Goal: Check status

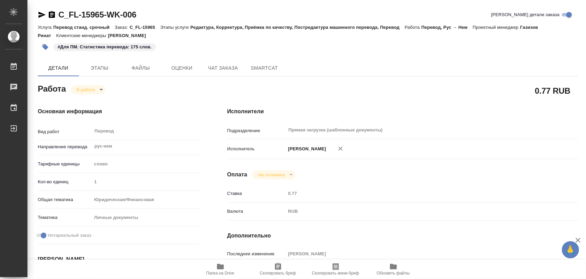
click at [101, 88] on body "🙏 .cls-1 fill:#fff; AWATERA Iglakov Maksim Работы 0 Чаты График Выйти C_FL-1596…" at bounding box center [293, 139] width 586 height 279
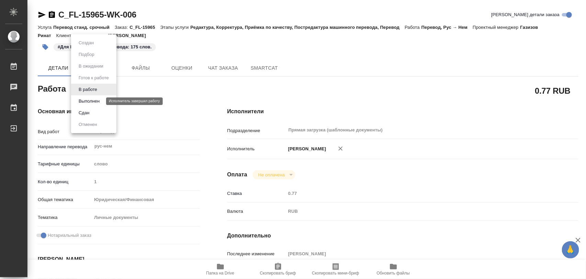
click at [91, 100] on button "Выполнен" at bounding box center [89, 101] width 25 height 8
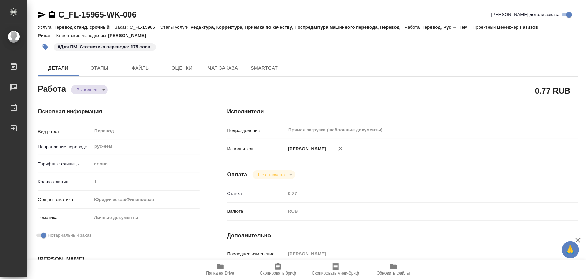
type textarea "x"
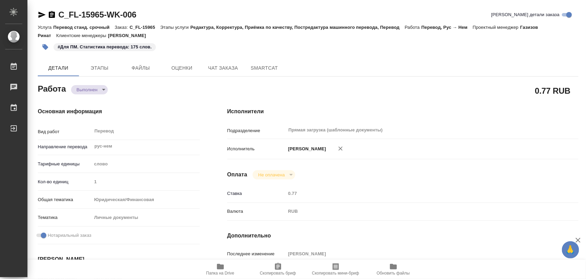
type textarea "x"
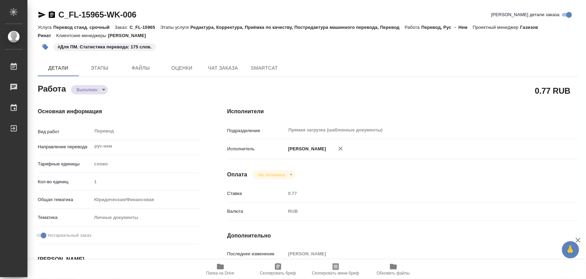
type textarea "x"
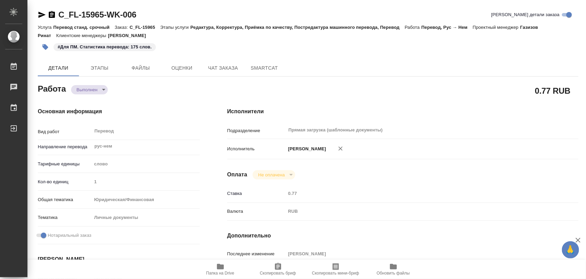
type textarea "x"
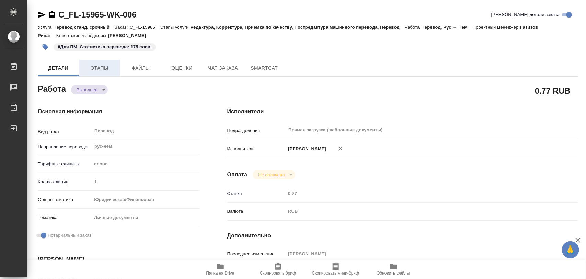
click at [110, 69] on span "Этапы" at bounding box center [99, 68] width 33 height 9
